Goal: Transaction & Acquisition: Purchase product/service

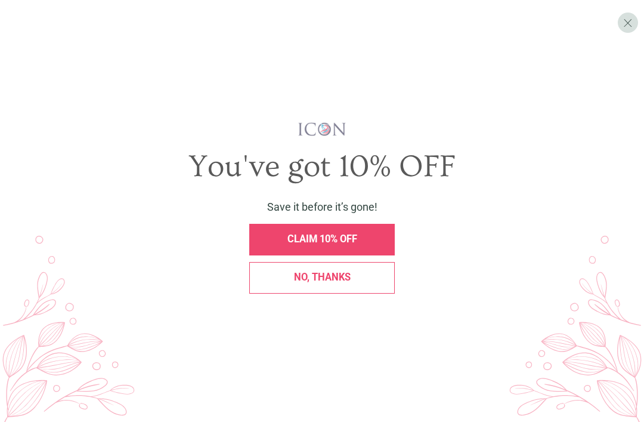
click at [322, 245] on span "CLAIM 10% OFF" at bounding box center [323, 238] width 70 height 11
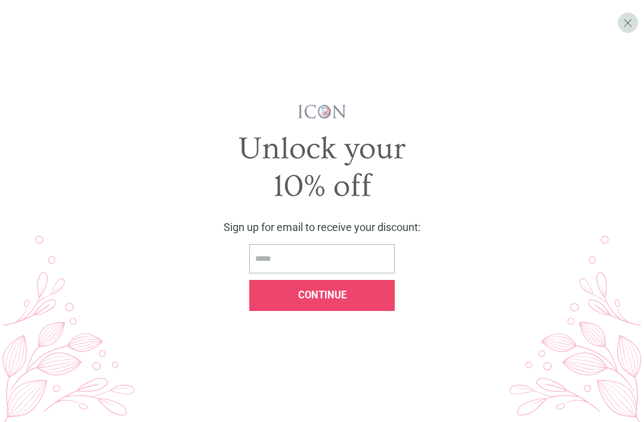
click at [289, 273] on input "email" at bounding box center [322, 258] width 146 height 29
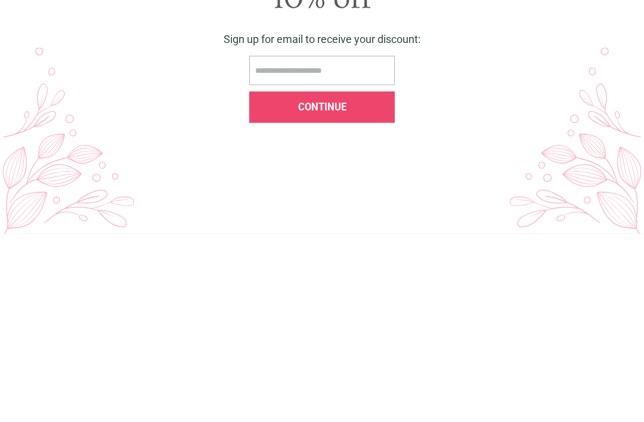
type input "**********"
click at [304, 289] on span "Continue" at bounding box center [322, 294] width 48 height 11
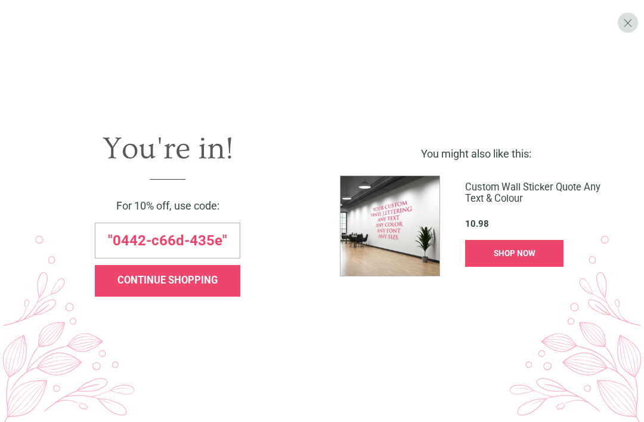
click at [520, 258] on span "SHOP NOW" at bounding box center [515, 253] width 42 height 10
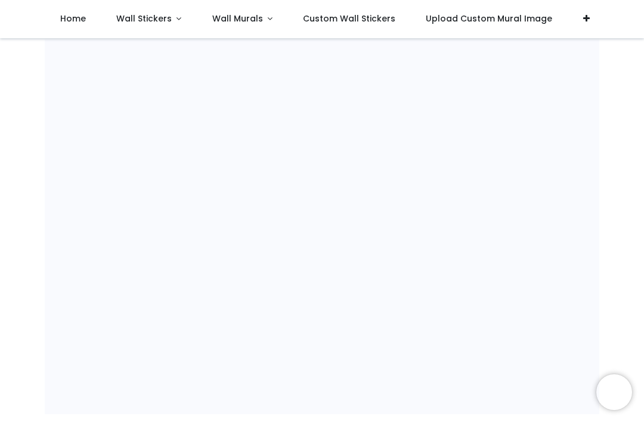
scroll to position [772, 0]
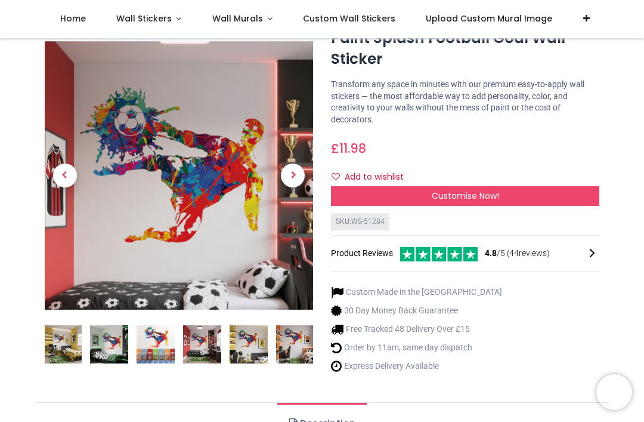
scroll to position [42, 0]
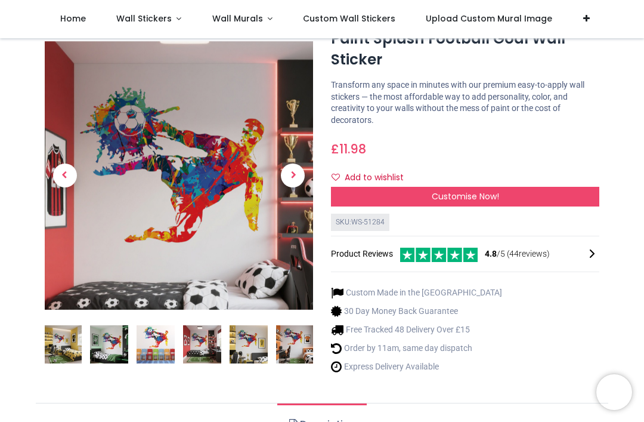
click at [300, 175] on span "Next" at bounding box center [293, 175] width 24 height 24
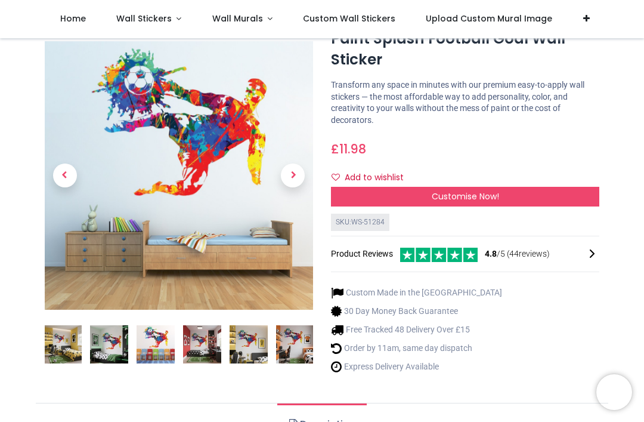
click at [299, 176] on span "Next" at bounding box center [293, 175] width 24 height 24
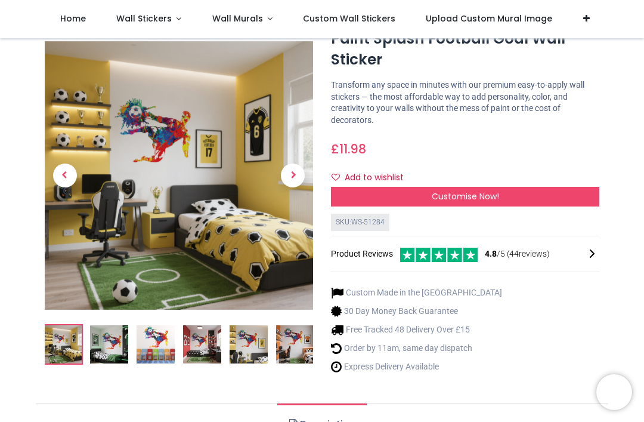
click at [296, 174] on span "Next" at bounding box center [293, 175] width 24 height 24
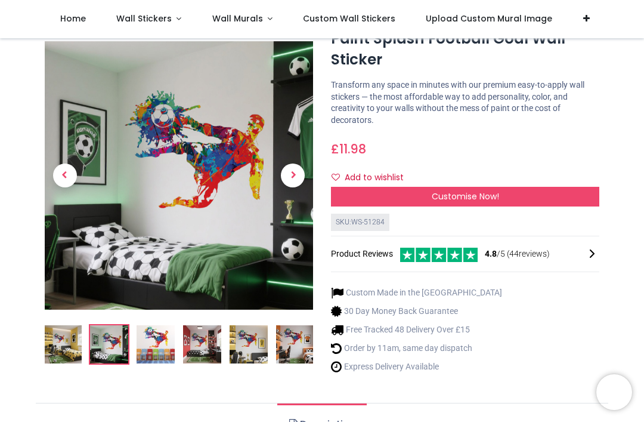
click at [298, 171] on span "Next" at bounding box center [293, 175] width 24 height 24
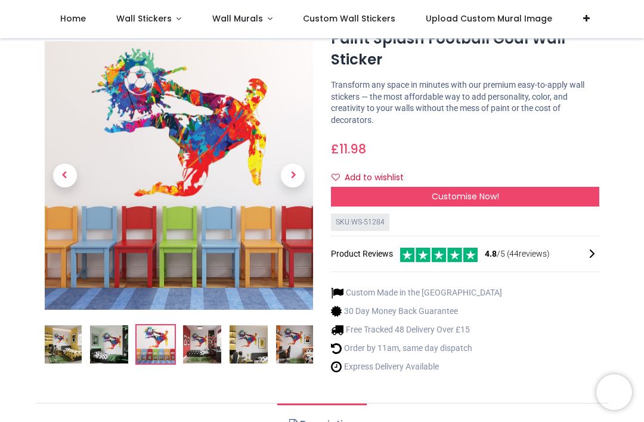
click at [301, 174] on span "Next" at bounding box center [293, 175] width 24 height 24
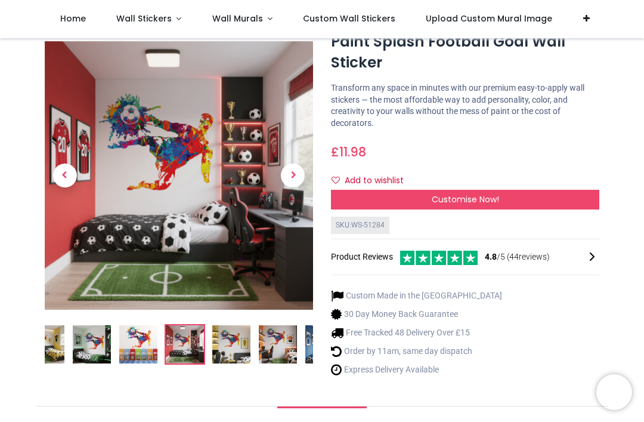
scroll to position [35, 0]
